Goal: Transaction & Acquisition: Book appointment/travel/reservation

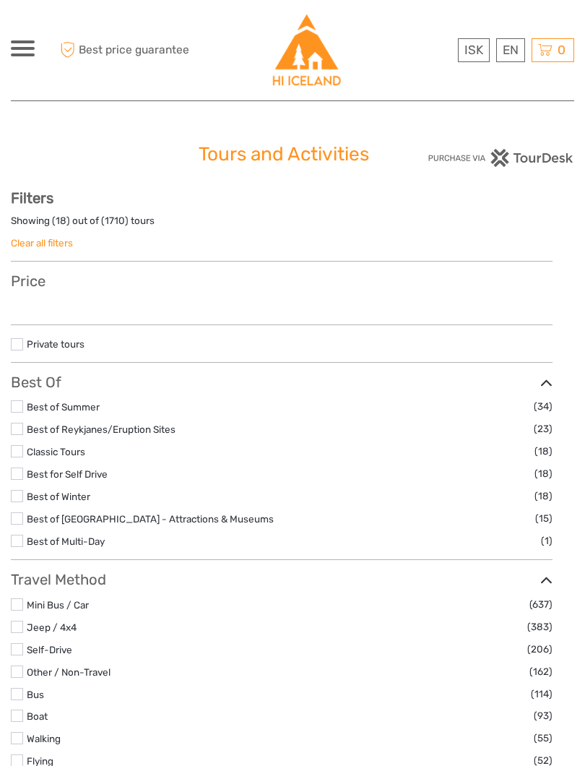
select select
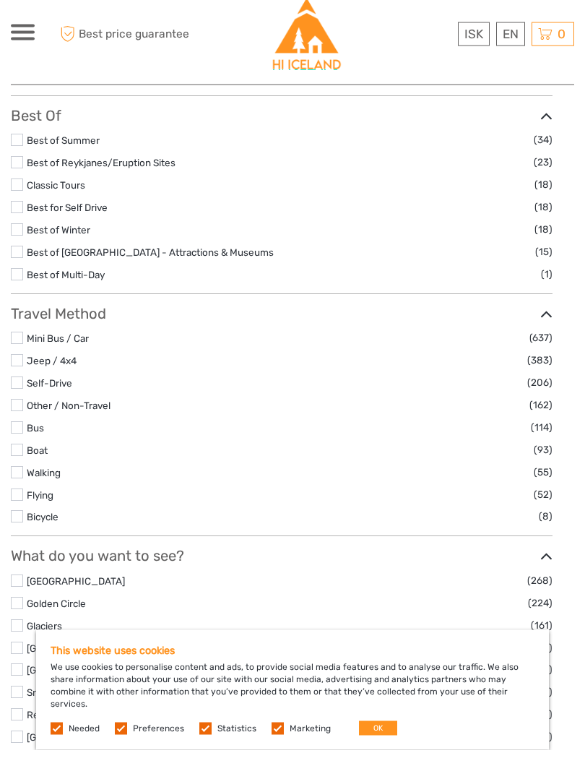
scroll to position [273, 0]
click at [385, 737] on button "OK" at bounding box center [378, 744] width 38 height 14
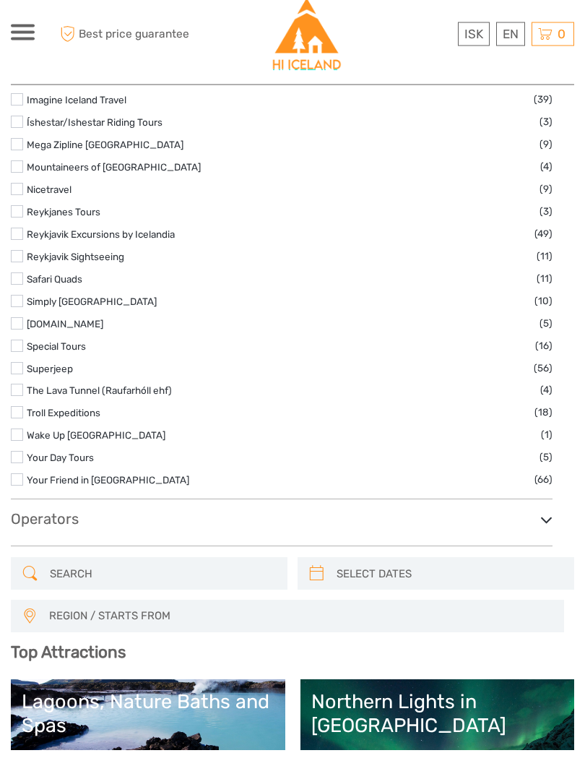
scroll to position [2267, 0]
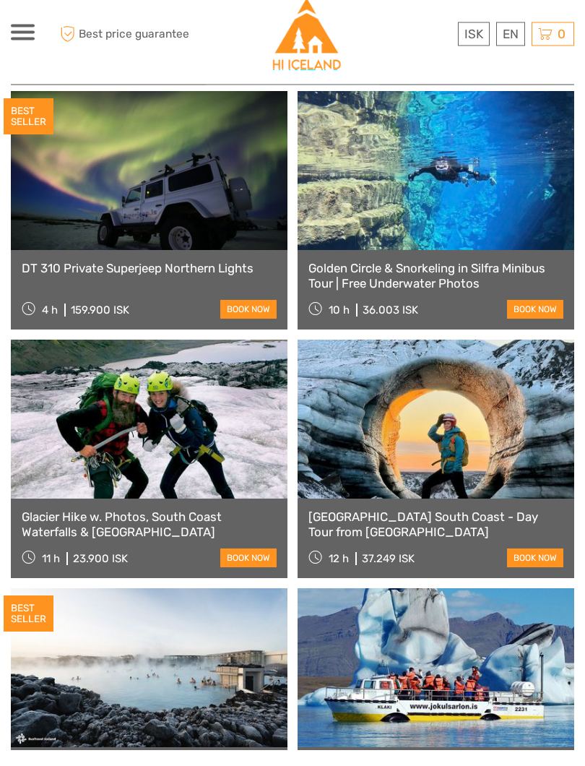
scroll to position [3565, 0]
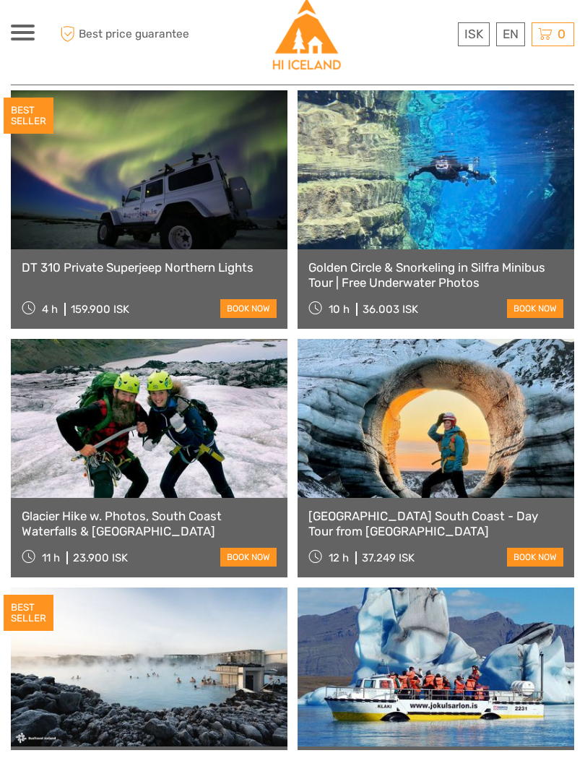
click at [0, 0] on link "English" at bounding box center [0, 0] width 0 height 0
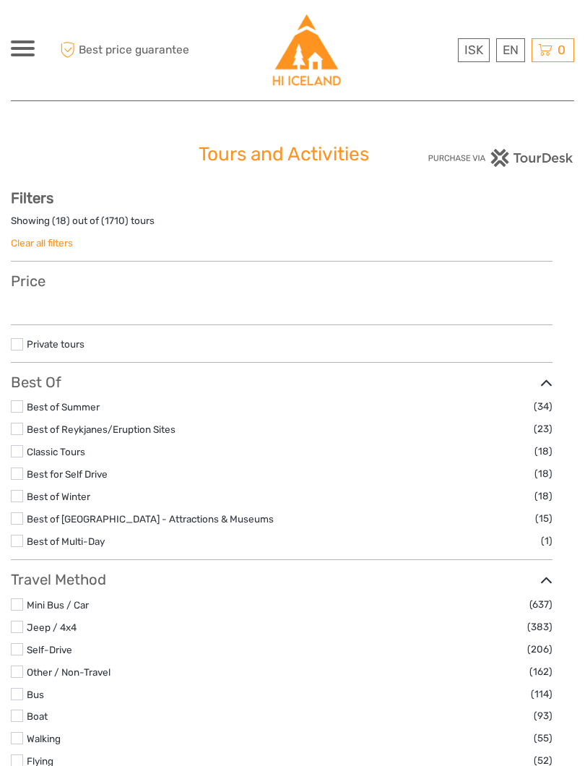
select select
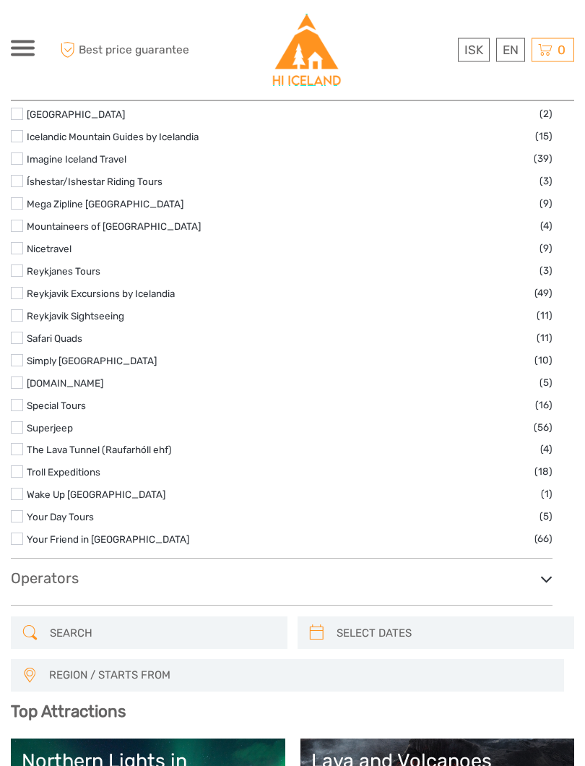
scroll to position [2222, 0]
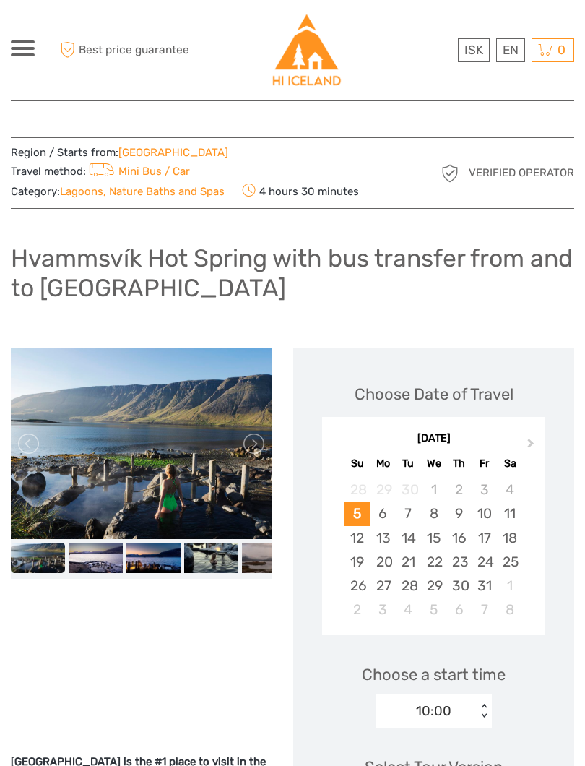
click at [264, 432] on link at bounding box center [252, 443] width 23 height 23
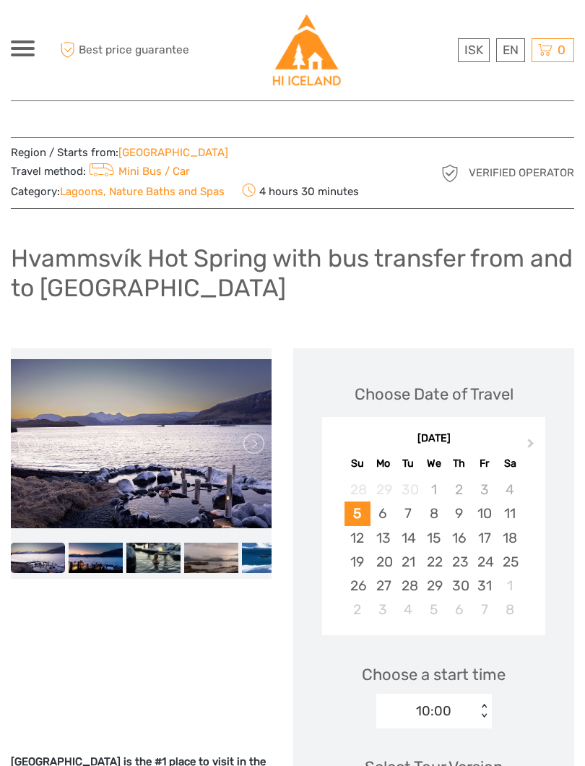
click at [264, 432] on link at bounding box center [252, 443] width 23 height 23
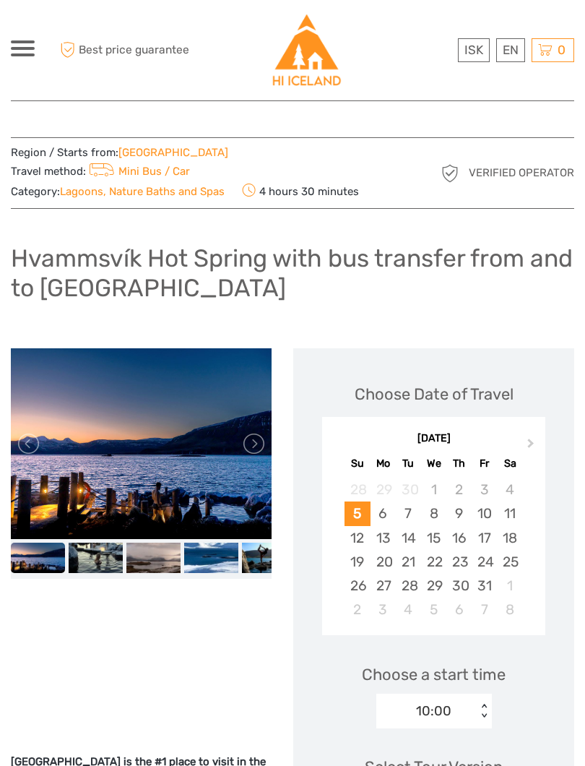
click at [264, 432] on link at bounding box center [252, 443] width 23 height 23
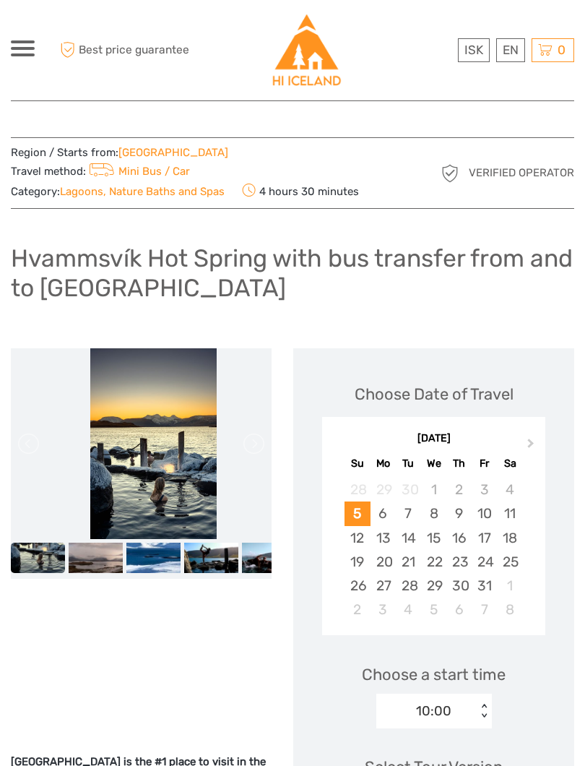
click at [264, 432] on link at bounding box center [252, 443] width 23 height 23
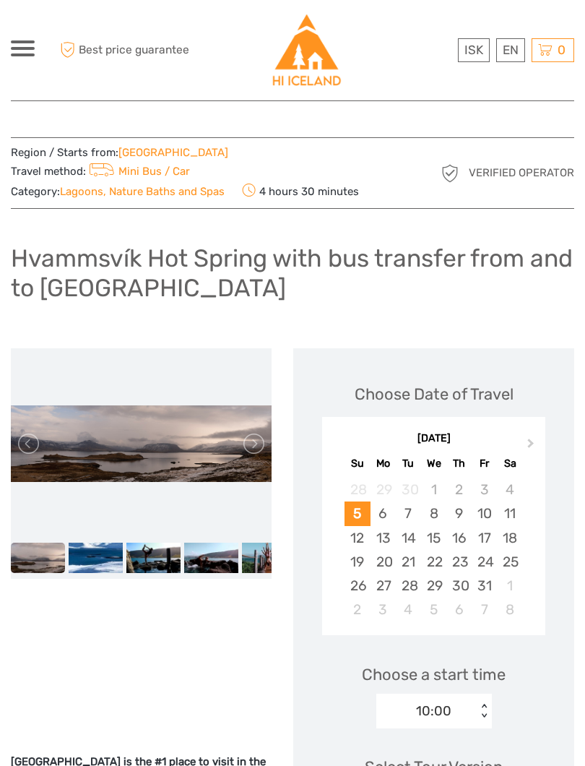
click at [264, 432] on link at bounding box center [252, 443] width 23 height 23
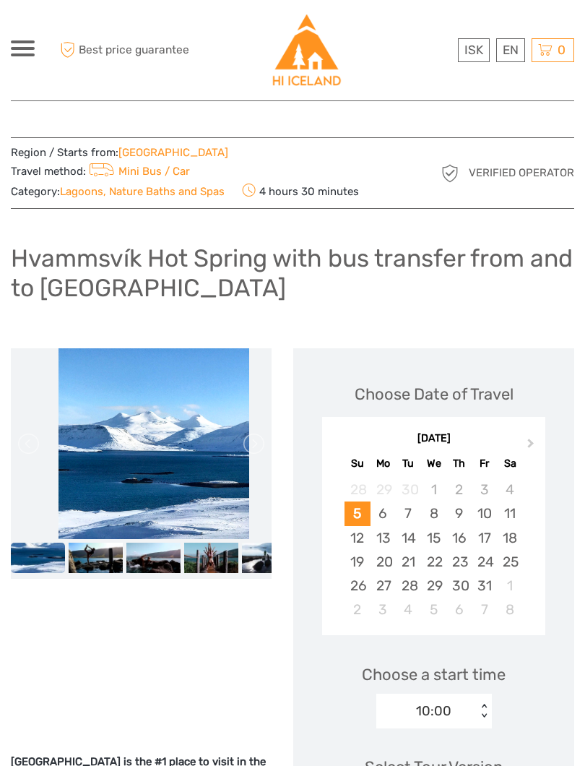
click at [264, 432] on link at bounding box center [252, 443] width 23 height 23
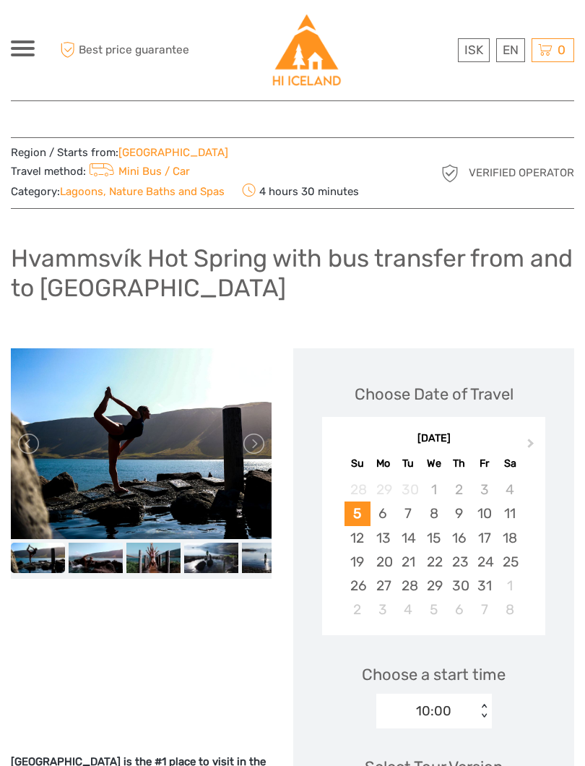
click at [264, 436] on link at bounding box center [252, 443] width 23 height 23
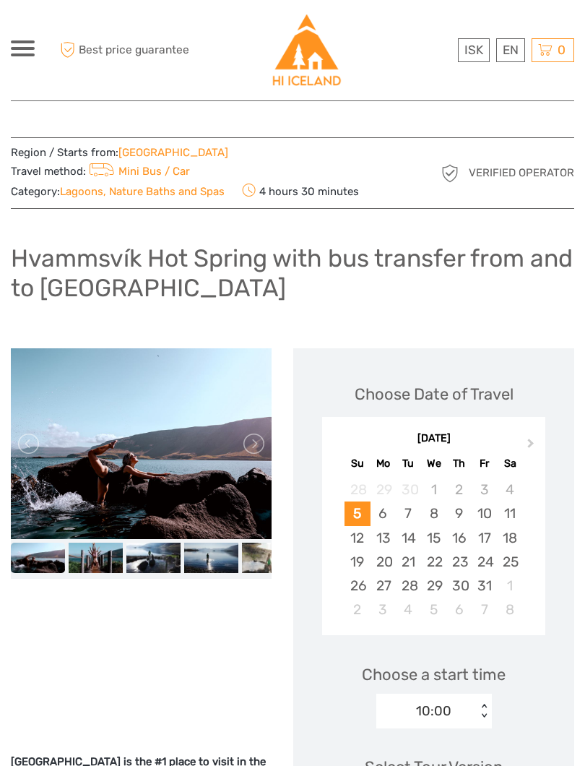
click at [264, 432] on link at bounding box center [252, 443] width 23 height 23
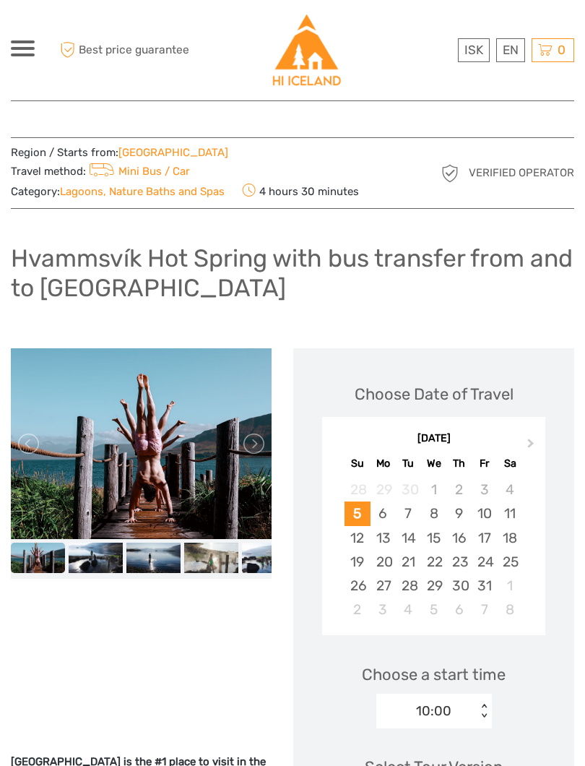
click at [264, 436] on link at bounding box center [252, 443] width 23 height 23
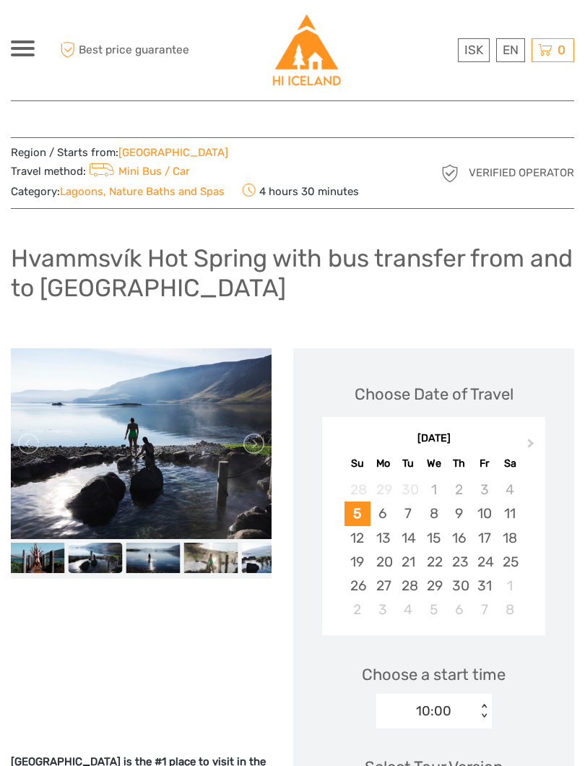
click at [264, 432] on link at bounding box center [252, 443] width 23 height 23
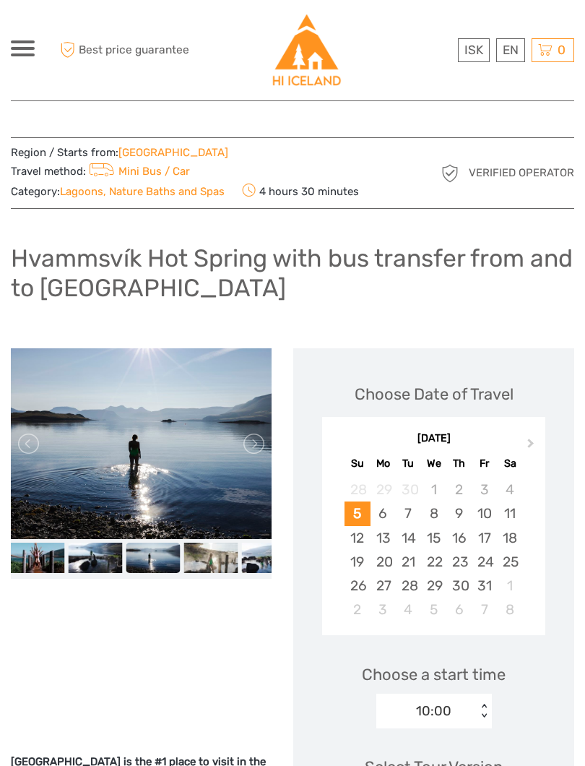
click at [264, 437] on link at bounding box center [252, 443] width 23 height 23
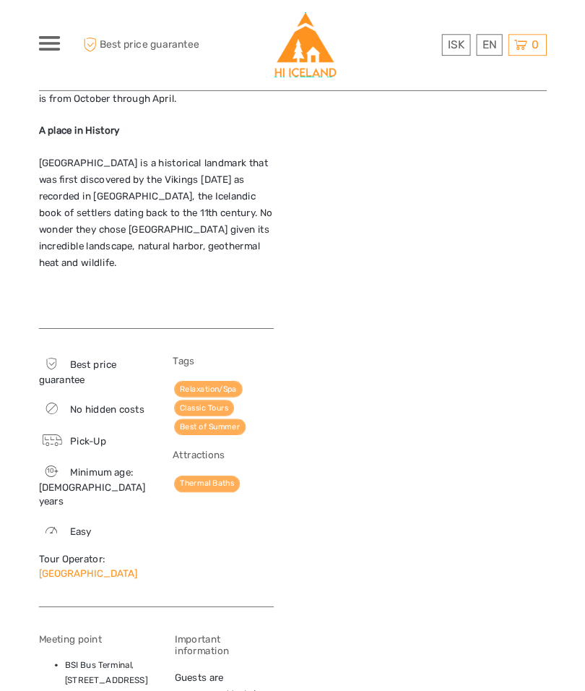
scroll to position [2000, 0]
